Goal: Share content

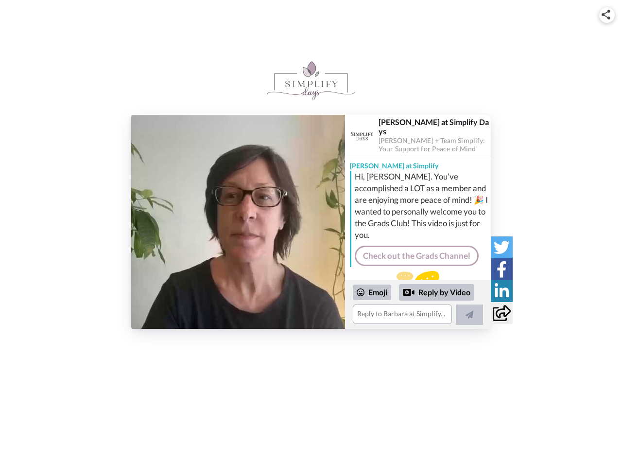
click at [607, 15] on img at bounding box center [606, 15] width 9 height 10
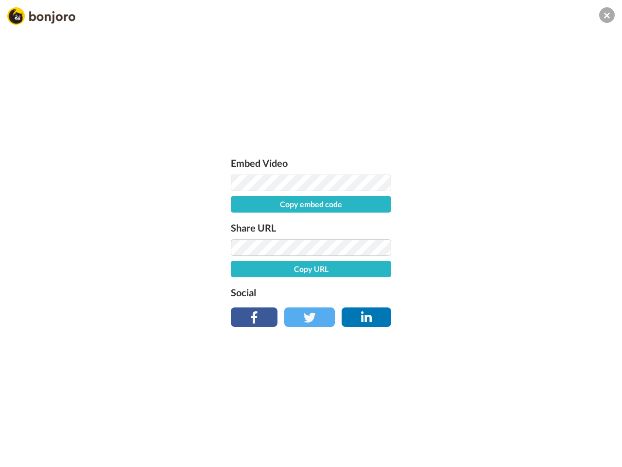
click at [238, 222] on label "Share URL" at bounding box center [311, 228] width 160 height 16
click at [418, 304] on div "Embed Video Copy embed code Share URL Copy URL Social" at bounding box center [311, 285] width 622 height 467
click at [372, 292] on label "Social" at bounding box center [311, 292] width 160 height 16
click at [437, 292] on div "Embed Video Copy embed code Share URL Copy URL Social" at bounding box center [311, 285] width 622 height 467
click at [469, 314] on div "Embed Video Copy embed code Share URL Copy URL Social" at bounding box center [311, 285] width 622 height 467
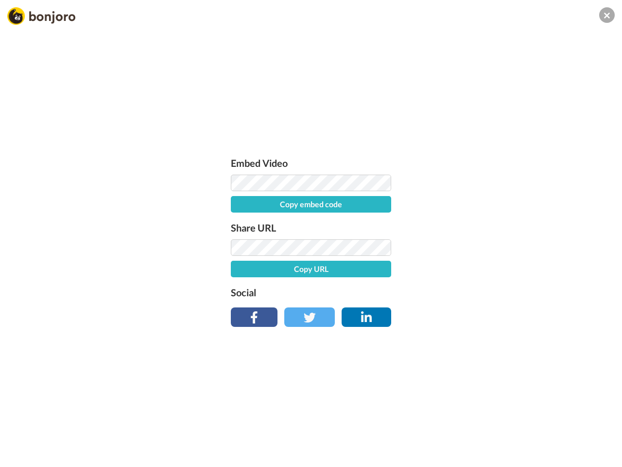
click at [502, 247] on div "Embed Video Copy embed code Share URL Copy URL Social" at bounding box center [311, 285] width 622 height 467
click at [502, 269] on div "Embed Video Copy embed code Share URL Copy URL Social" at bounding box center [311, 285] width 622 height 467
click at [502, 291] on div "Embed Video Copy embed code Share URL Copy URL Social" at bounding box center [311, 285] width 622 height 467
click at [502, 313] on div "Embed Video Copy embed code Share URL Copy URL Social" at bounding box center [311, 285] width 622 height 467
